Goal: Transaction & Acquisition: Purchase product/service

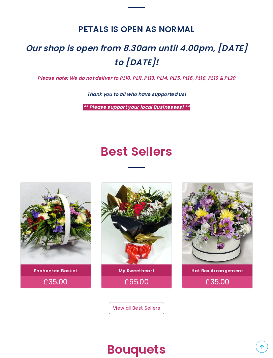
scroll to position [216, 0]
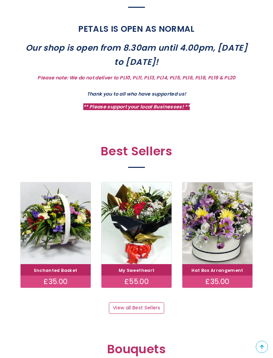
click at [138, 302] on link "View all Best Sellers" at bounding box center [136, 307] width 55 height 11
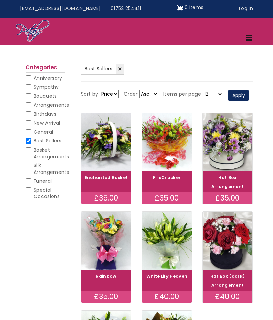
click at [105, 254] on img at bounding box center [106, 241] width 50 height 58
click at [229, 171] on img at bounding box center [228, 142] width 50 height 58
click at [105, 171] on img at bounding box center [106, 142] width 50 height 58
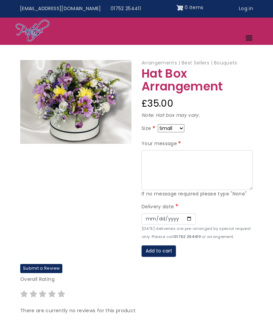
click at [171, 127] on select "Small Medium Large" at bounding box center [171, 128] width 27 height 8
select select "9"
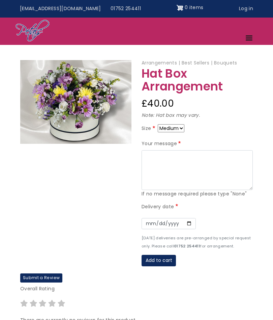
click at [170, 124] on select "Small Medium Large" at bounding box center [171, 128] width 27 height 8
select select "10"
